Goal: Communication & Community: Answer question/provide support

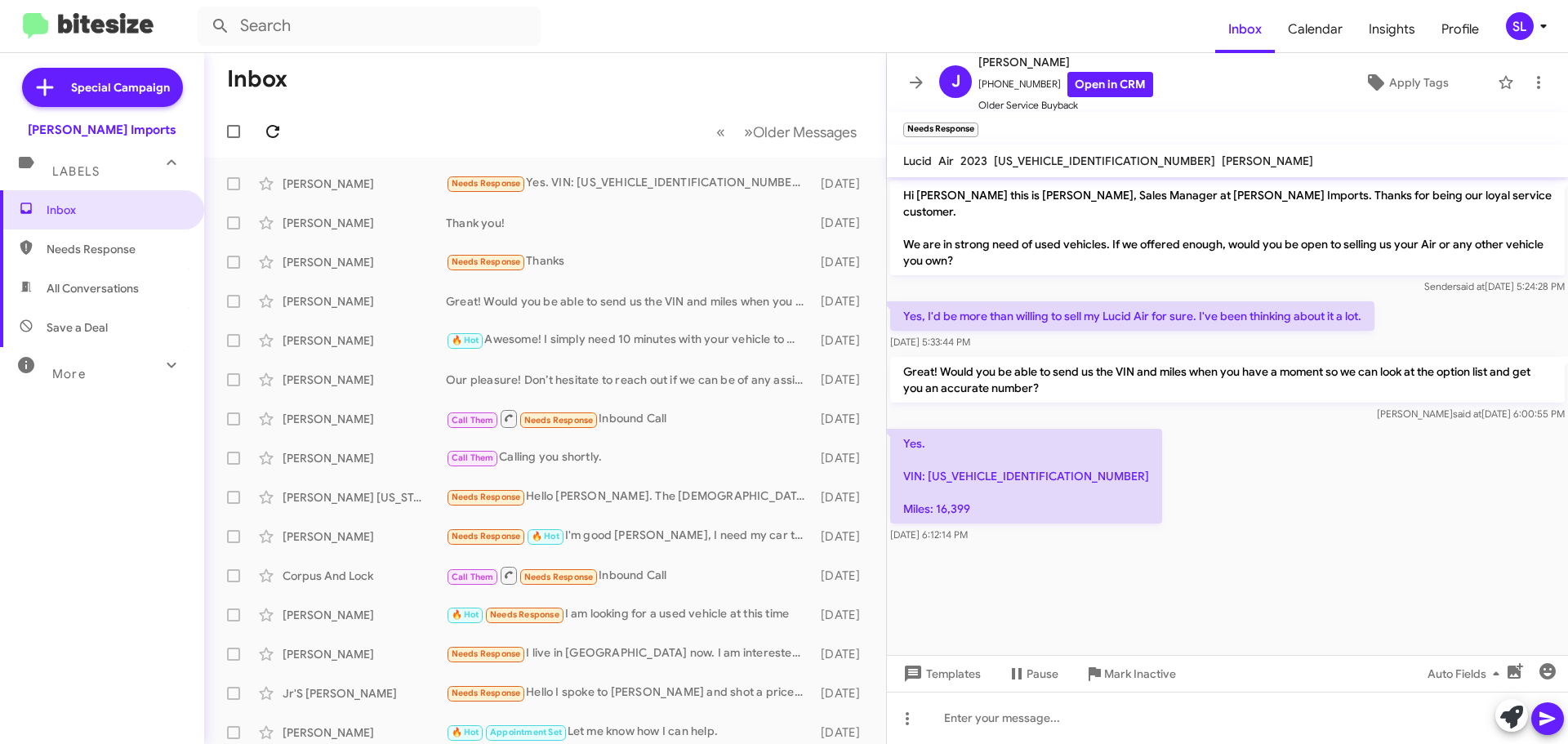
click at [284, 129] on span at bounding box center [272, 132] width 32 height 20
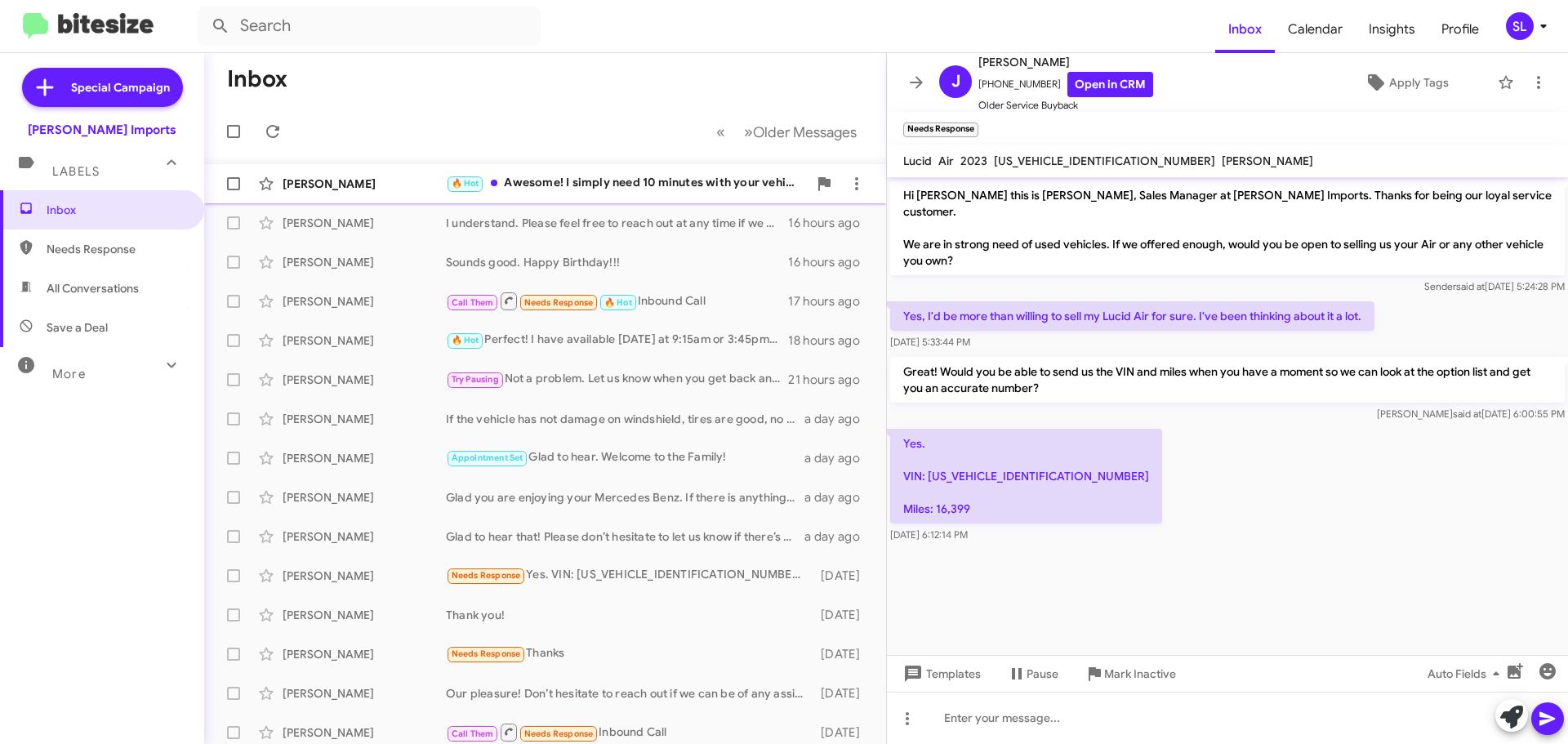
click at [634, 187] on div "🔥 Hot Awesome! I simply need 10 minutes with your vehicle to maximize your offe…" at bounding box center [626, 183] width 362 height 19
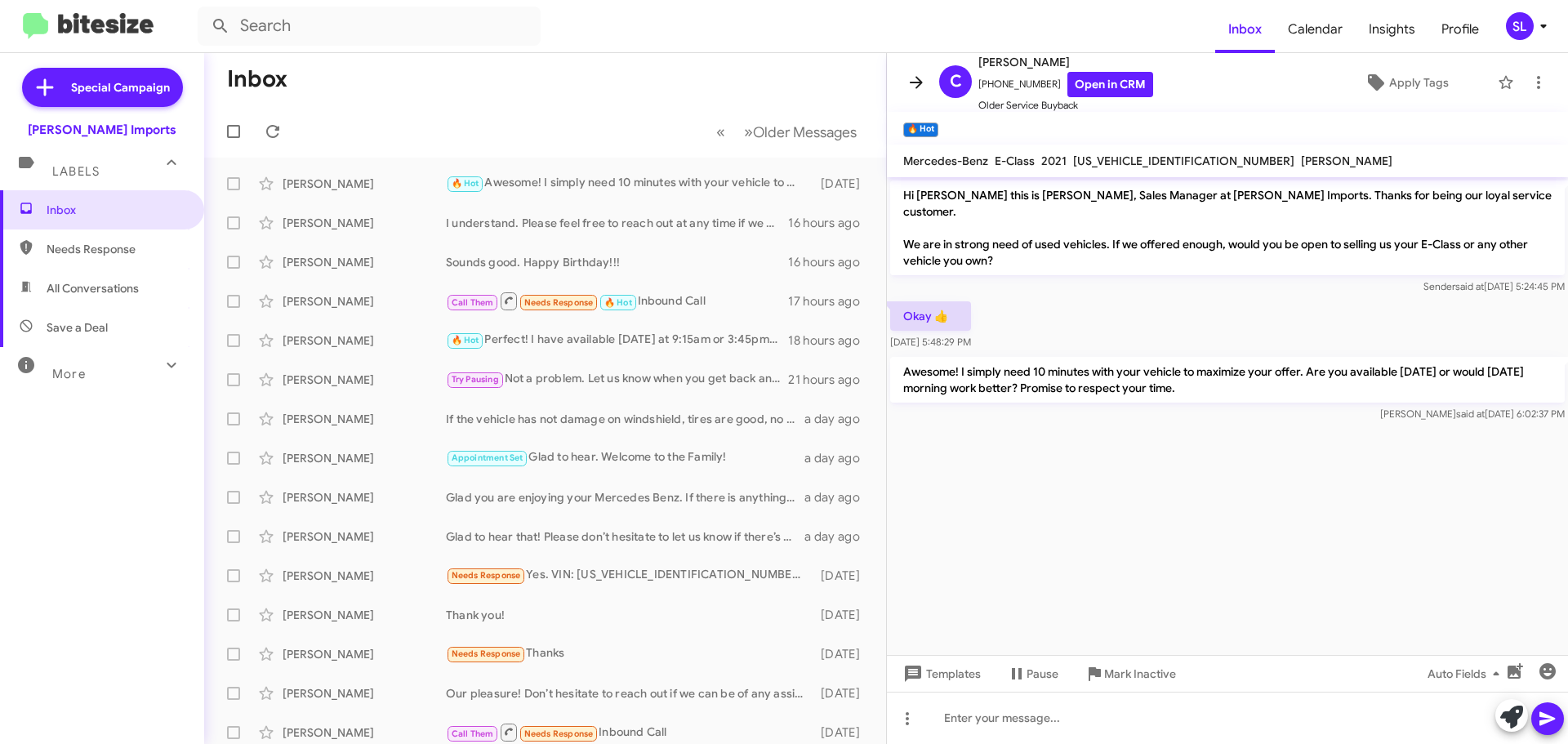
click at [915, 88] on icon at bounding box center [916, 83] width 20 height 20
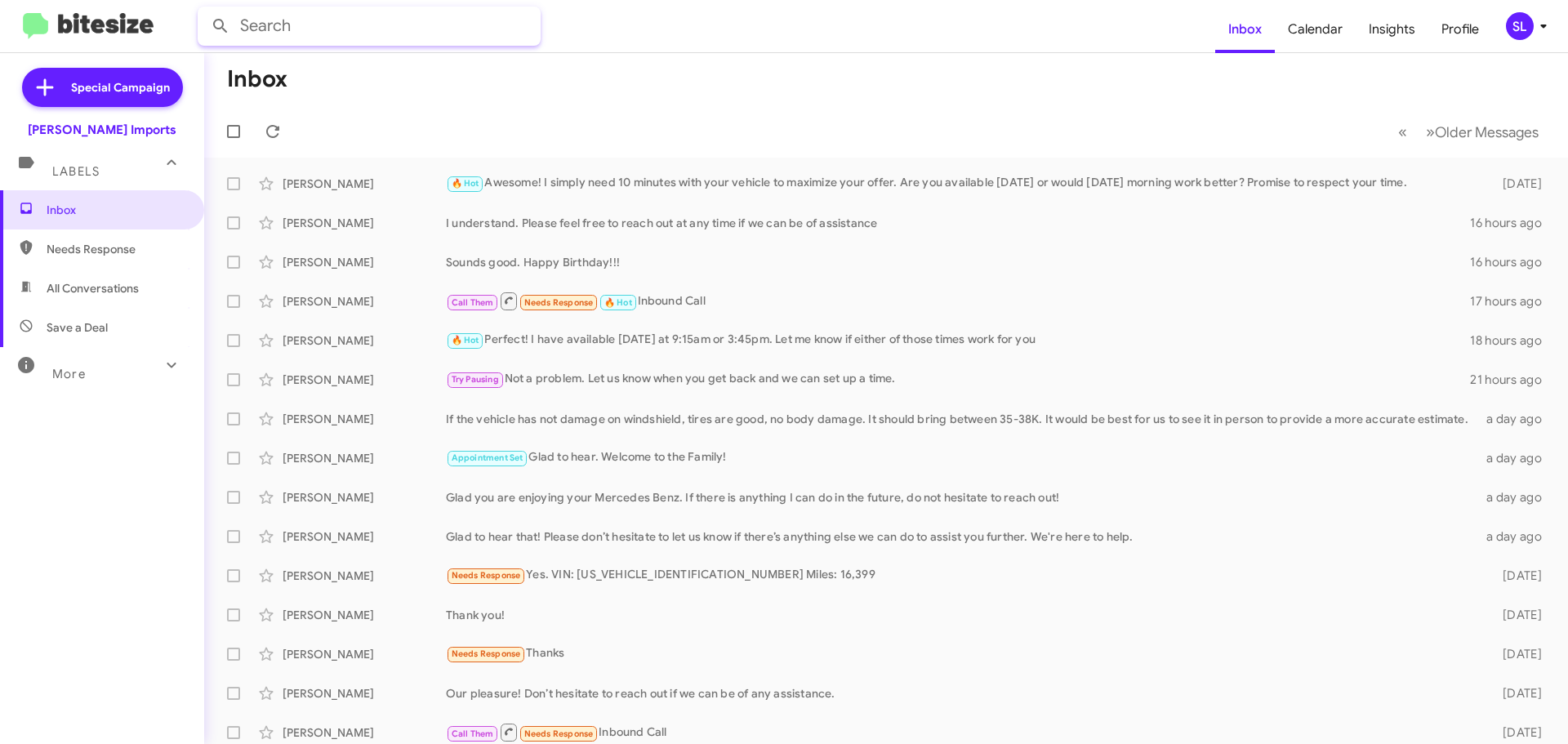
click at [317, 29] on input "text" at bounding box center [369, 26] width 343 height 39
click at [204, 10] on button at bounding box center [220, 26] width 32 height 32
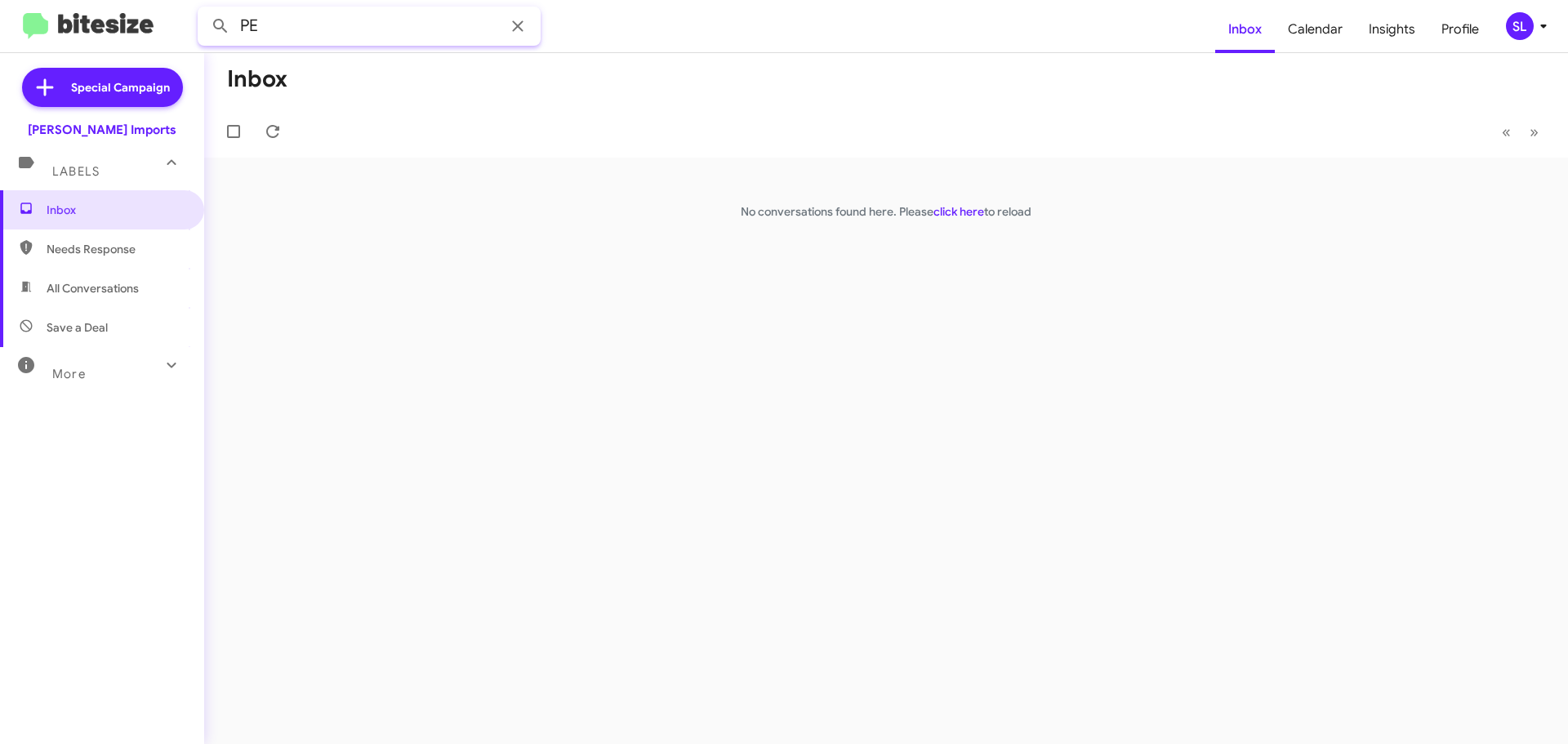
type input "P"
click at [403, 21] on input "text" at bounding box center [369, 26] width 343 height 39
